Goal: Check status: Check status

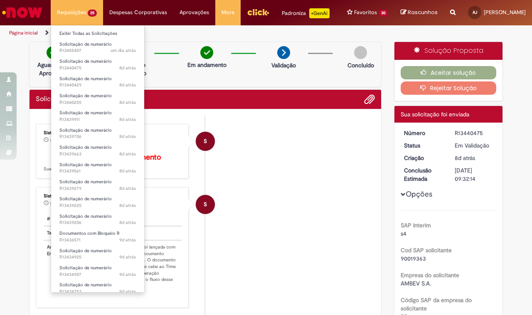
scroll to position [178, 0]
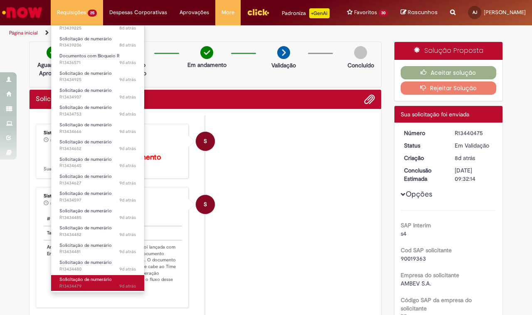
click at [88, 280] on span "Solicitação de numerário" at bounding box center [85, 280] width 52 height 6
click at [86, 279] on span "Solicitação de numerário" at bounding box center [85, 280] width 52 height 6
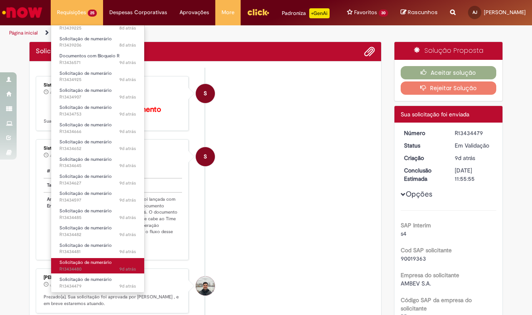
click at [83, 264] on span "Solicitação de numerário" at bounding box center [85, 262] width 52 height 6
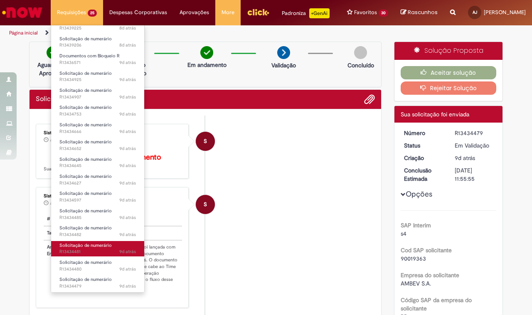
click at [87, 246] on span "Solicitação de numerário" at bounding box center [85, 245] width 52 height 6
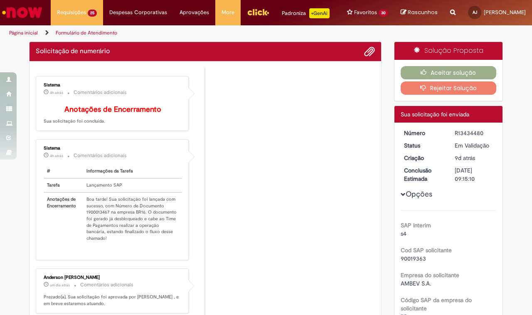
click at [234, 212] on li "Sistema 4h atrás 4 horas atrás Comentários adicionais # Informações da Tarefa T…" at bounding box center [205, 199] width 339 height 121
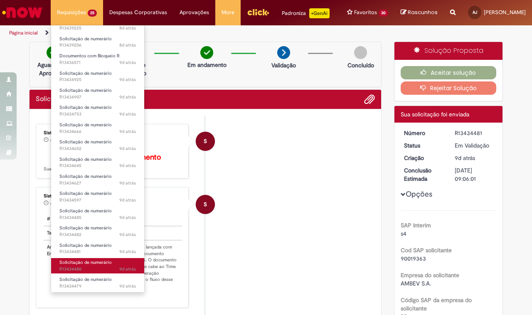
click at [86, 260] on span "Solicitação de numerário" at bounding box center [85, 262] width 52 height 6
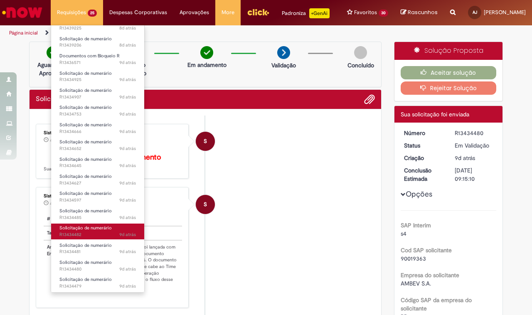
click at [89, 230] on span "Solicitação de numerário" at bounding box center [85, 228] width 52 height 6
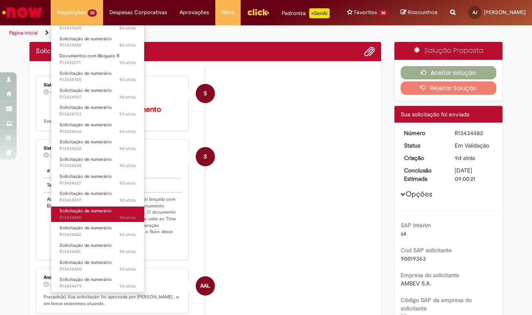
click at [91, 211] on span "Solicitação de numerário" at bounding box center [85, 211] width 52 height 6
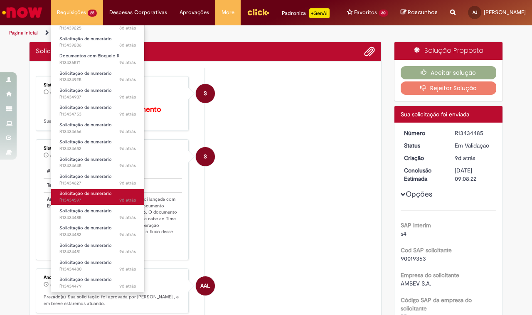
click at [104, 193] on span "Solicitação de numerário" at bounding box center [85, 193] width 52 height 6
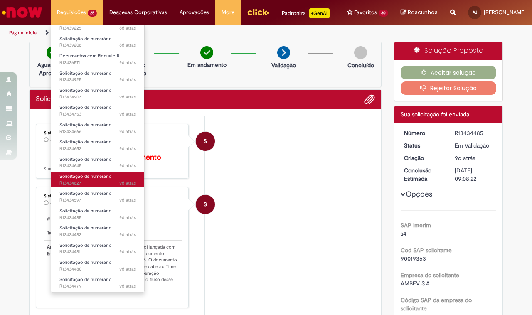
click at [93, 177] on span "Solicitação de numerário" at bounding box center [85, 176] width 52 height 6
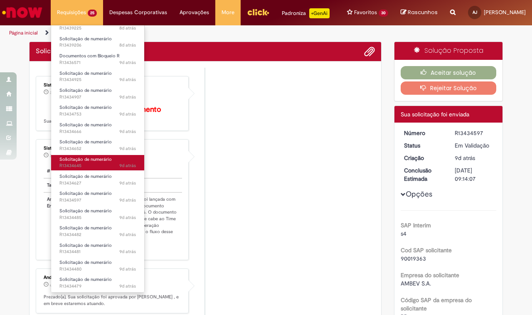
click at [51, 165] on link "Solicitação de numerário 9d atrás 9 dias atrás R13434645" at bounding box center [97, 162] width 93 height 15
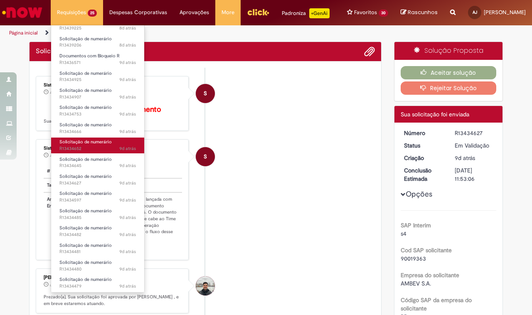
click at [84, 144] on span "Solicitação de numerário" at bounding box center [85, 142] width 52 height 6
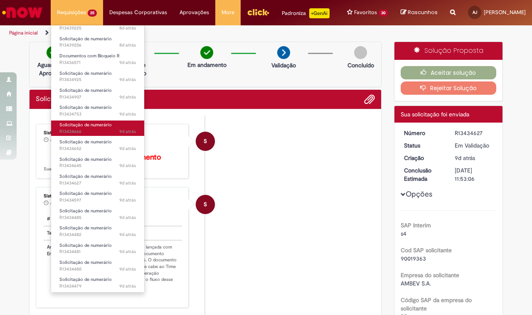
click at [84, 126] on span "Solicitação de numerário" at bounding box center [85, 125] width 52 height 6
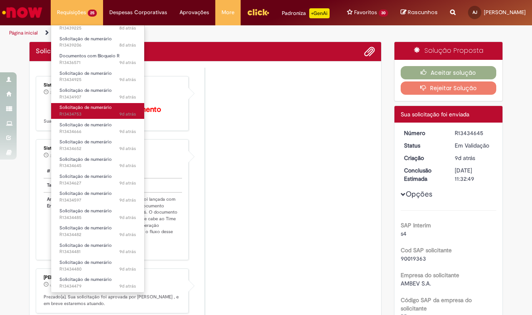
click at [91, 108] on span "Solicitação de numerário" at bounding box center [85, 107] width 52 height 6
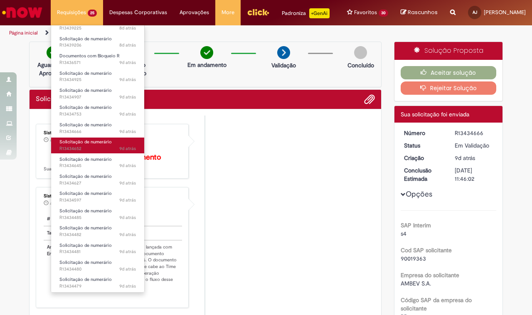
click at [86, 145] on link "Solicitação de numerário 9d atrás 9 dias atrás R13434652" at bounding box center [97, 145] width 93 height 15
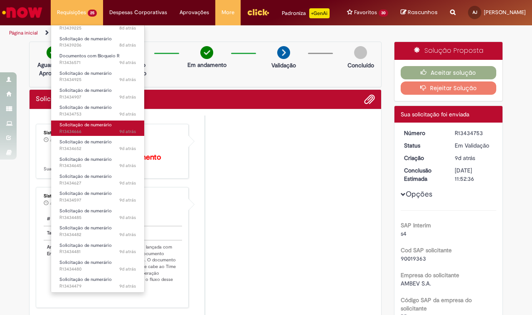
click at [95, 126] on span "Solicitação de numerário" at bounding box center [85, 125] width 52 height 6
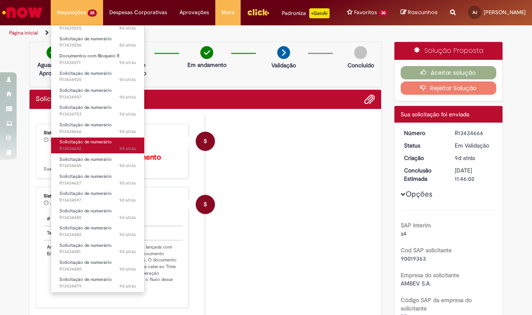
click at [81, 140] on span "Solicitação de numerário" at bounding box center [85, 142] width 52 height 6
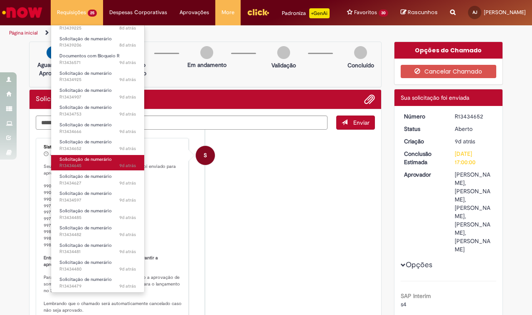
click at [78, 163] on span "9d atrás 9 dias atrás R13434645" at bounding box center [97, 166] width 77 height 7
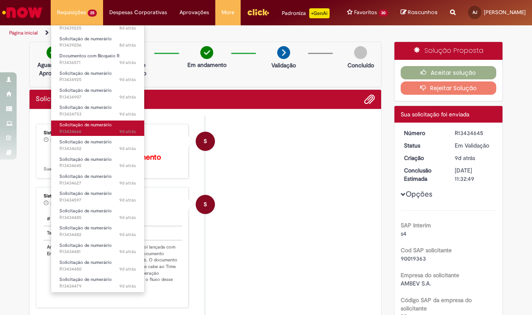
click at [90, 125] on span "Solicitação de numerário" at bounding box center [85, 125] width 52 height 6
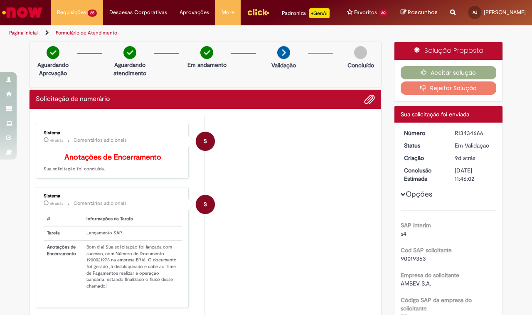
click at [282, 203] on li "S Sistema 4h atrás 4 horas atrás Comentários adicionais # Informações da Tarefa…" at bounding box center [205, 247] width 339 height 121
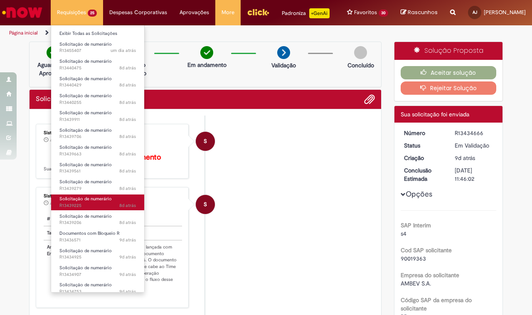
scroll to position [104, 0]
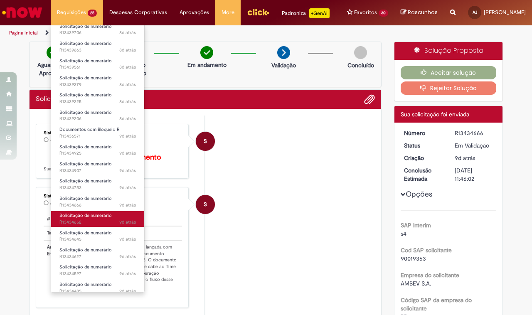
click at [80, 215] on span "Solicitação de numerário" at bounding box center [85, 215] width 52 height 6
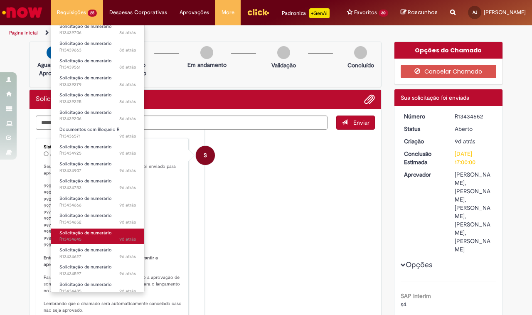
click at [94, 237] on span "9d atrás 9 dias atrás R13434645" at bounding box center [97, 239] width 77 height 7
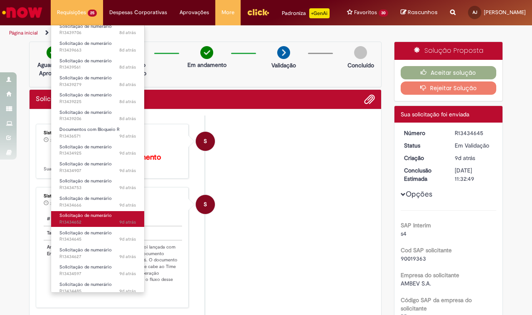
click at [93, 217] on span "Solicitação de numerário" at bounding box center [85, 215] width 52 height 6
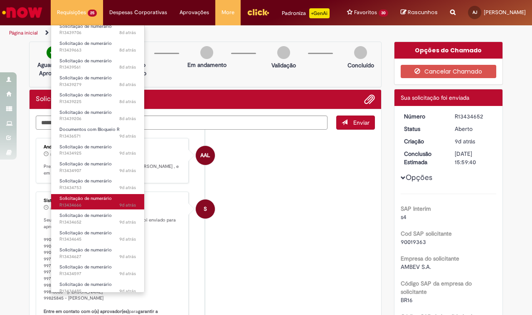
click at [83, 202] on span "9d atrás 9 dias atrás R13434666" at bounding box center [97, 205] width 77 height 7
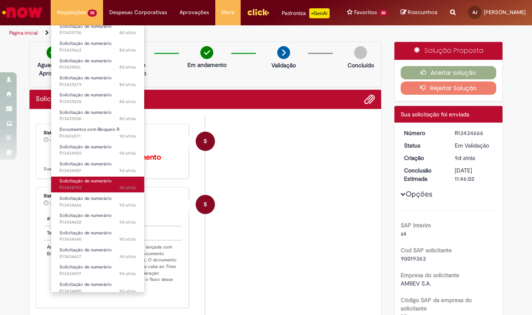
click at [89, 181] on span "Solicitação de numerário" at bounding box center [85, 181] width 52 height 6
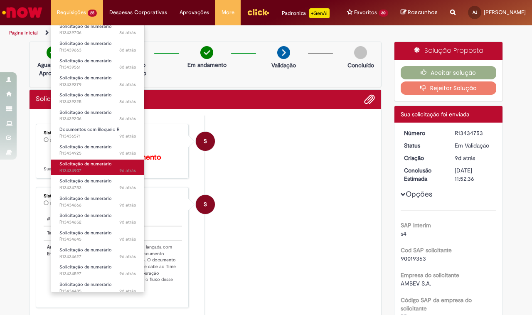
click at [91, 165] on span "Solicitação de numerário" at bounding box center [85, 164] width 52 height 6
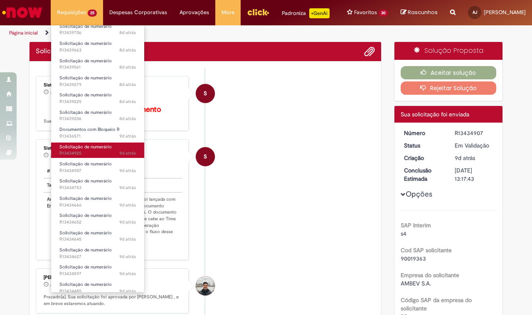
click at [102, 150] on span "Solicitação de numerário" at bounding box center [85, 147] width 52 height 6
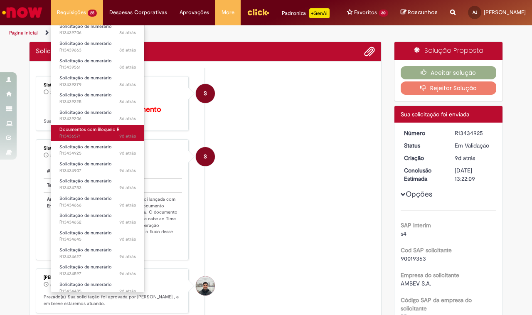
click at [92, 132] on span "Documentos com Bloqueio R" at bounding box center [89, 129] width 60 height 6
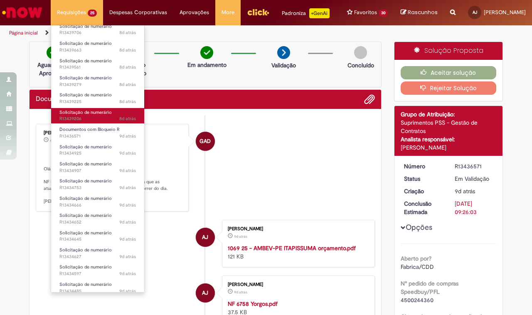
click at [89, 109] on span "Solicitação de numerário" at bounding box center [85, 112] width 52 height 6
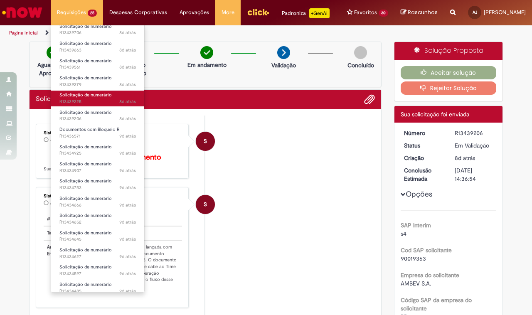
click at [96, 97] on span "Solicitação de numerário" at bounding box center [85, 95] width 52 height 6
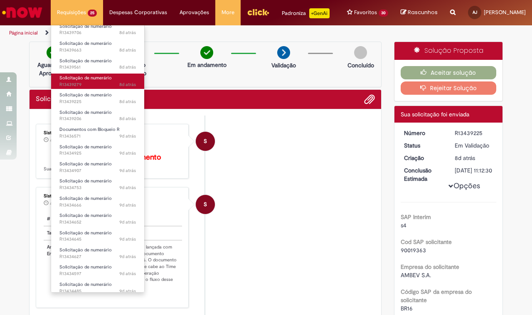
click at [93, 76] on span "Solicitação de numerário" at bounding box center [85, 78] width 52 height 6
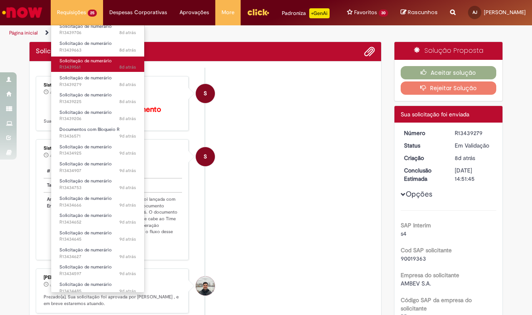
click at [97, 63] on span "Solicitação de numerário" at bounding box center [85, 61] width 52 height 6
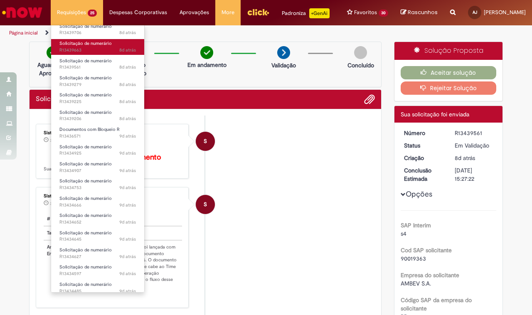
click at [96, 47] on link "Solicitação de numerário 8d atrás 8 dias atrás R13439663" at bounding box center [97, 46] width 93 height 15
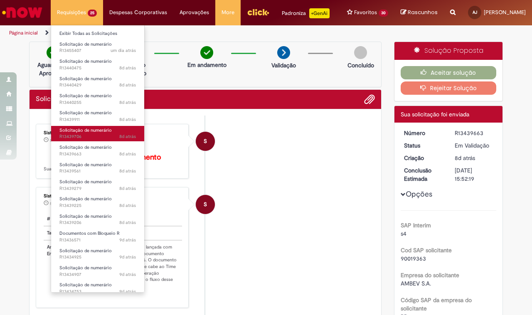
click at [88, 129] on span "Solicitação de numerário" at bounding box center [85, 130] width 52 height 6
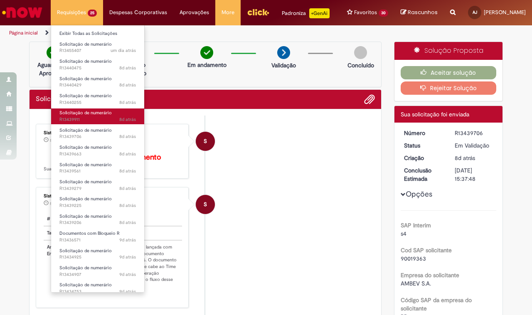
click at [89, 116] on link "Solicitação de numerário 8d atrás 8 dias atrás R13439911" at bounding box center [97, 116] width 93 height 15
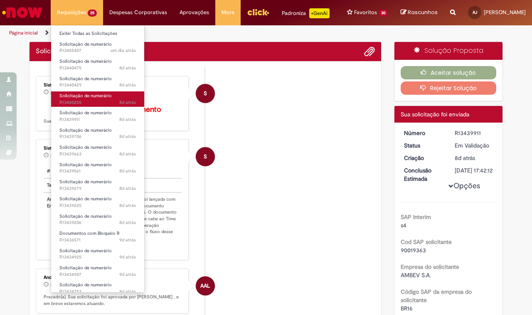
click at [86, 99] on span "Solicitação de numerário" at bounding box center [85, 96] width 52 height 6
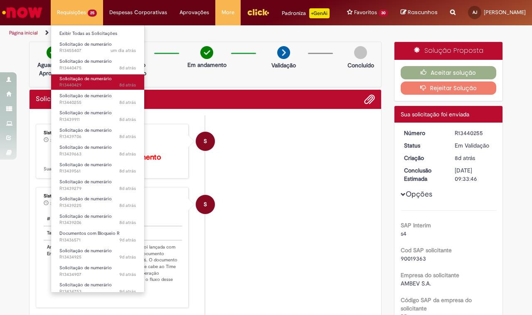
click at [90, 79] on span "Solicitação de numerário" at bounding box center [85, 79] width 52 height 6
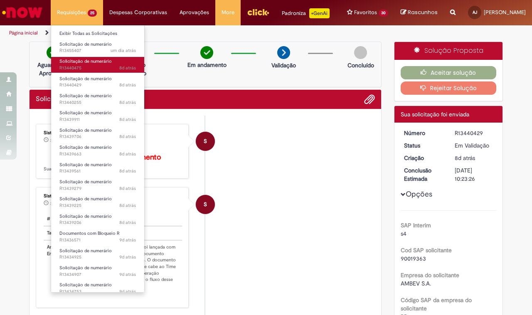
click at [89, 62] on span "Solicitação de numerário" at bounding box center [85, 61] width 52 height 6
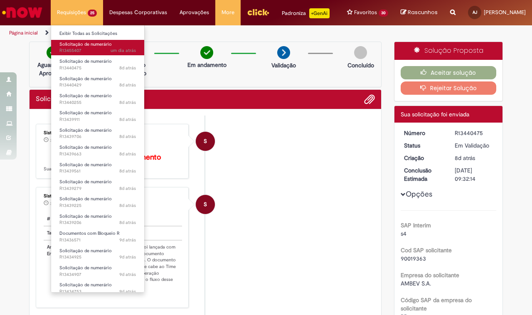
click at [96, 44] on span "Solicitação de numerário" at bounding box center [85, 44] width 52 height 6
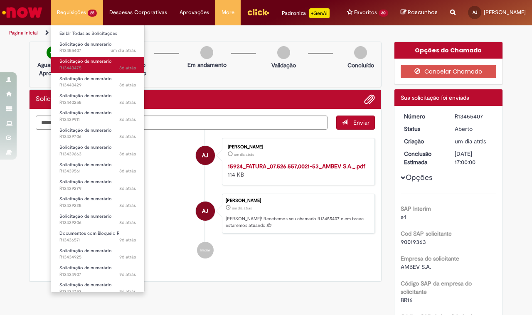
click at [93, 60] on span "Solicitação de numerário" at bounding box center [85, 61] width 52 height 6
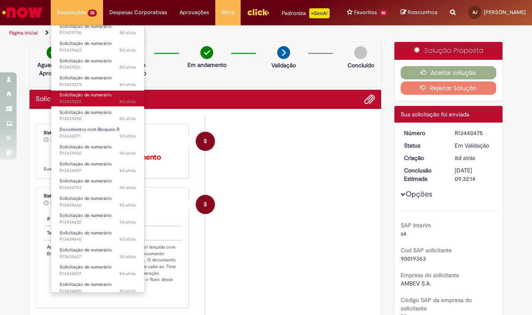
scroll to position [178, 0]
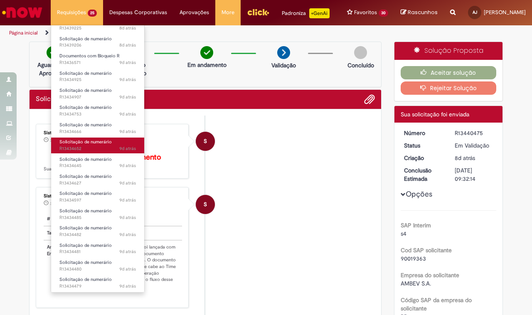
click at [81, 140] on span "Solicitação de numerário" at bounding box center [85, 142] width 52 height 6
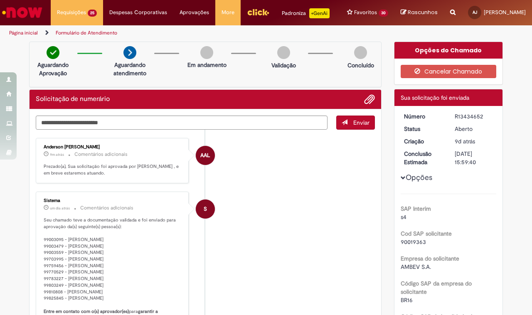
click at [276, 202] on li "S Sistema um dia atrás um dia atrás Comentários adicionais Seu chamado teve a d…" at bounding box center [205, 283] width 339 height 182
click at [277, 206] on li "S Sistema um dia atrás um dia atrás Comentários adicionais Seu chamado teve a d…" at bounding box center [205, 283] width 339 height 182
click at [365, 206] on li "S Sistema um dia atrás um dia atrás Comentários adicionais Seu chamado teve a d…" at bounding box center [205, 283] width 339 height 182
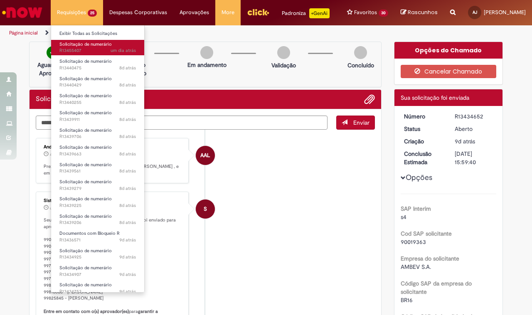
click at [89, 44] on span "Solicitação de numerário" at bounding box center [85, 44] width 52 height 6
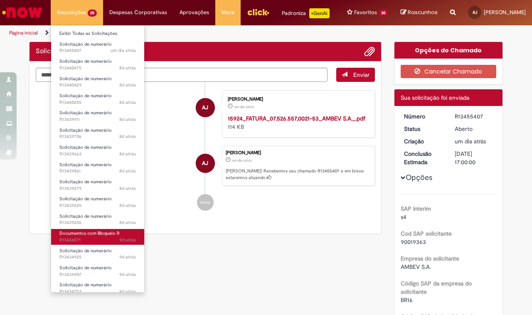
scroll to position [178, 0]
